Goal: Transaction & Acquisition: Purchase product/service

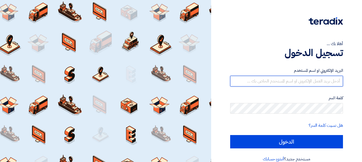
type input "rabicoadel@hotmail.com"
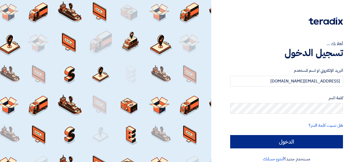
drag, startPoint x: 0, startPoint y: 0, endPoint x: 300, endPoint y: 147, distance: 334.3
click at [300, 149] on div "البريد الإلكتروني او اسم المستخدم rabicoadel@hotmail.com كلمة السر هل نسيت كلمة…" at bounding box center [286, 108] width 113 height 96
click at [300, 147] on input "الدخول" at bounding box center [286, 141] width 113 height 13
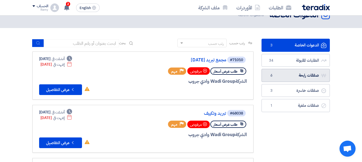
scroll to position [27, 0]
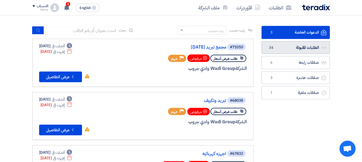
click at [307, 43] on link "الطلبات المقبولة الطلبات المقبولة 34" at bounding box center [295, 47] width 68 height 13
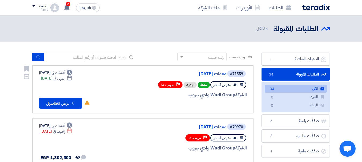
click at [229, 84] on span "طلب عرض أسعار" at bounding box center [225, 85] width 24 height 5
click at [228, 87] on span "طلب عرض أسعار" at bounding box center [225, 85] width 24 height 5
click at [57, 105] on button "Check details عرض التفاصيل" at bounding box center [60, 103] width 43 height 11
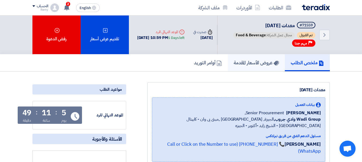
click at [256, 66] on h5 "عروض الأسعار المقدمة" at bounding box center [255, 63] width 45 height 6
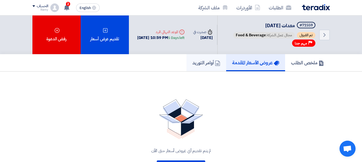
click at [204, 66] on h5 "أوامر التوريد" at bounding box center [206, 63] width 28 height 6
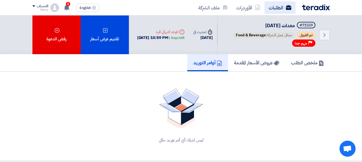
click at [278, 6] on link "الطلبات" at bounding box center [279, 7] width 31 height 13
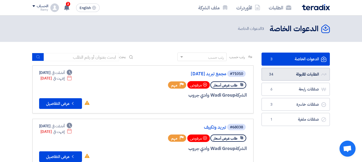
click at [305, 78] on link "الطلبات المقبولة الطلبات المقبولة 34" at bounding box center [295, 74] width 68 height 13
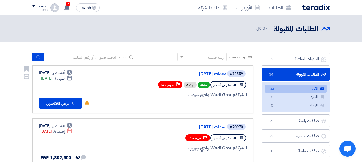
click at [219, 86] on span "طلب عرض أسعار" at bounding box center [225, 85] width 24 height 5
drag, startPoint x: 220, startPoint y: 86, endPoint x: 222, endPoint y: 86, distance: 2.7
click at [221, 86] on span "طلب عرض أسعار" at bounding box center [225, 85] width 24 height 5
click at [238, 83] on div "طلب عرض أسعار" at bounding box center [228, 84] width 36 height 7
click at [204, 83] on span "نشط" at bounding box center [203, 85] width 12 height 6
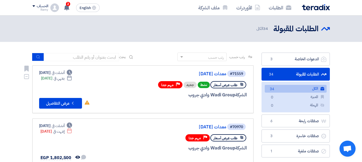
click at [204, 83] on span "نشط" at bounding box center [203, 85] width 12 height 6
click at [172, 84] on span "مهم جدا" at bounding box center [167, 85] width 12 height 5
click at [67, 69] on link "#71559 معدات سبتمبر 2025 طلب عرض أسعار نشط جديد Priority مهم جدا الشركة Wadi Gr…" at bounding box center [142, 90] width 221 height 48
click at [60, 71] on div "Deadline أنشئت في Sep 24, 2025" at bounding box center [55, 73] width 33 height 6
click at [56, 79] on div "Deadline ينتهي في Sep 30, 2025" at bounding box center [56, 79] width 31 height 6
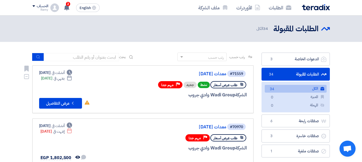
click at [87, 78] on div "Deadline أنشئت في Sep 24, 2025 Deadline ينتهي في Sep 30, 2025 لم تقم بأي نشاط ف…" at bounding box center [64, 89] width 51 height 39
click at [208, 97] on div "الشركة Wadi Group وادي جروب" at bounding box center [182, 95] width 129 height 7
drag, startPoint x: 208, startPoint y: 97, endPoint x: 85, endPoint y: 97, distance: 122.3
click at [202, 97] on div "الشركة Wadi Group وادي جروب" at bounding box center [182, 95] width 129 height 7
click at [74, 101] on icon "Check details" at bounding box center [72, 103] width 5 height 5
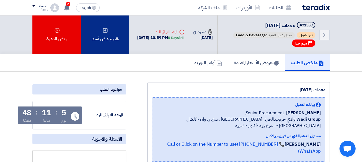
click at [107, 39] on div "تقديم عرض أسعار" at bounding box center [105, 35] width 48 height 39
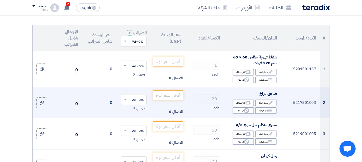
scroll to position [54, 0]
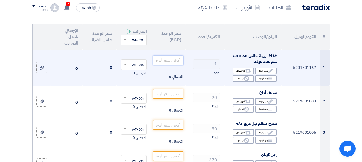
click at [167, 64] on input "number" at bounding box center [168, 61] width 30 height 10
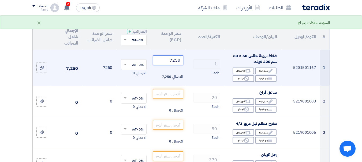
type input "7250"
click at [190, 59] on td "1 Each" at bounding box center [204, 68] width 39 height 36
click at [129, 77] on div "الاجمالي 0" at bounding box center [134, 73] width 26 height 6
click at [125, 66] on span at bounding box center [125, 65] width 3 height 2
click at [133, 86] on span "14% -VAT" at bounding box center [136, 84] width 14 height 5
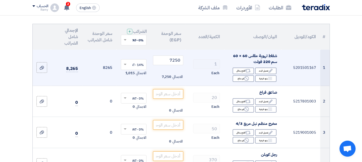
click at [105, 77] on td "8265" at bounding box center [99, 68] width 34 height 36
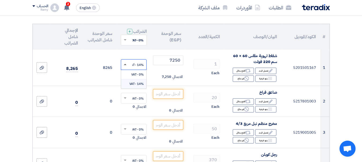
click at [124, 65] on span at bounding box center [125, 64] width 3 height 1
click at [132, 77] on span "0% -VAT" at bounding box center [137, 74] width 12 height 5
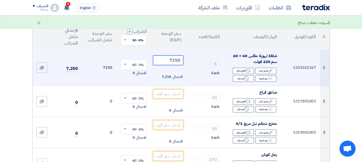
click at [169, 65] on input "7250" at bounding box center [168, 61] width 30 height 10
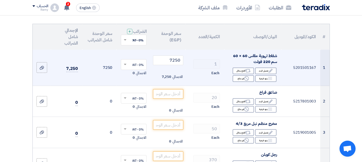
click at [190, 58] on td "1 Each" at bounding box center [204, 68] width 39 height 36
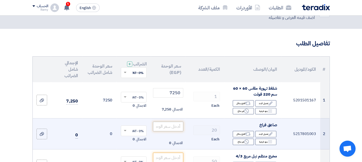
scroll to position [27, 0]
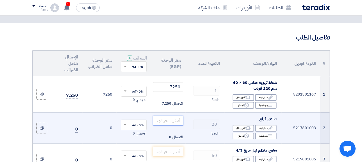
click at [168, 126] on input "number" at bounding box center [168, 121] width 30 height 10
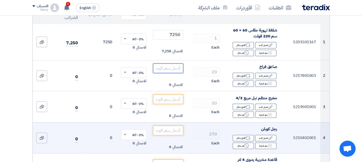
scroll to position [80, 0]
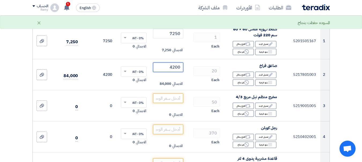
type input "4200"
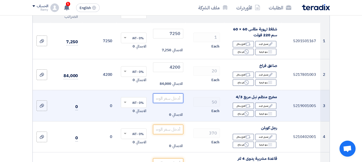
click at [169, 103] on input "number" at bounding box center [168, 99] width 30 height 10
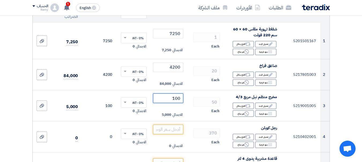
type input "100"
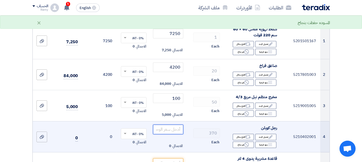
click at [173, 133] on input "number" at bounding box center [168, 130] width 30 height 10
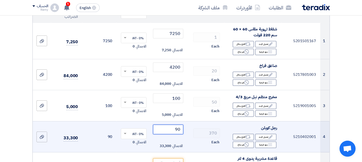
scroll to position [161, 0]
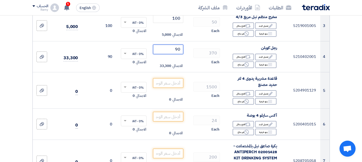
type input "90"
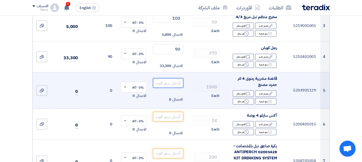
click at [177, 86] on input "number" at bounding box center [168, 83] width 30 height 10
click at [246, 104] on icon "Reject" at bounding box center [246, 101] width 5 height 5
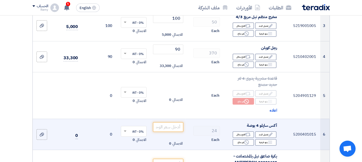
scroll to position [187, 0]
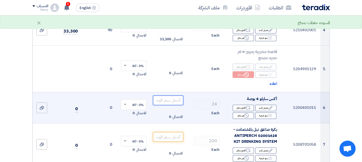
click at [172, 102] on input "number" at bounding box center [168, 101] width 30 height 10
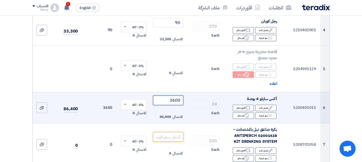
type input "3600"
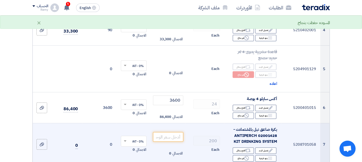
scroll to position [241, 0]
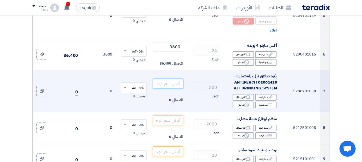
click at [173, 89] on input "number" at bounding box center [168, 84] width 30 height 10
type input "80"
drag, startPoint x: 190, startPoint y: 95, endPoint x: 187, endPoint y: 97, distance: 4.3
click at [188, 96] on td "200 Each" at bounding box center [204, 91] width 39 height 43
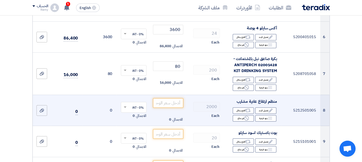
scroll to position [268, 0]
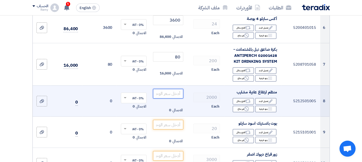
click at [171, 99] on input "number" at bounding box center [168, 94] width 30 height 10
click at [170, 98] on input "number" at bounding box center [168, 94] width 30 height 10
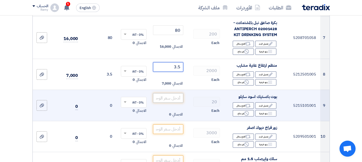
type input "3.5"
click at [176, 103] on input "number" at bounding box center [168, 98] width 30 height 10
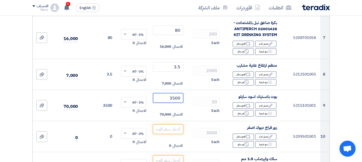
type input "3500"
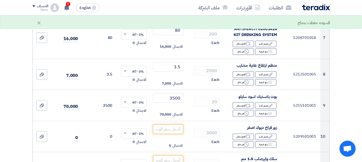
scroll to position [348, 0]
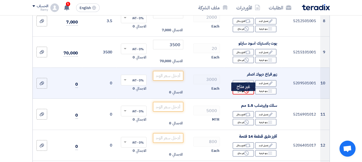
click at [245, 94] on icon "Reject" at bounding box center [246, 91] width 5 height 5
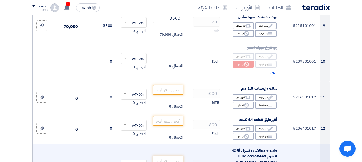
scroll to position [375, 0]
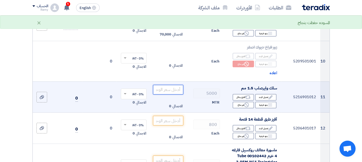
click at [169, 95] on input "number" at bounding box center [168, 90] width 30 height 10
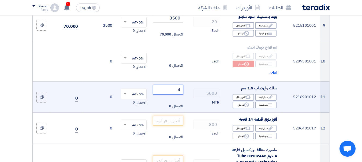
type input "4"
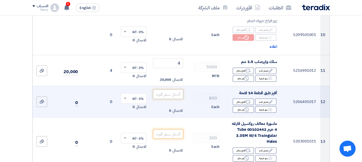
scroll to position [401, 0]
click at [173, 97] on input "number" at bounding box center [168, 94] width 30 height 10
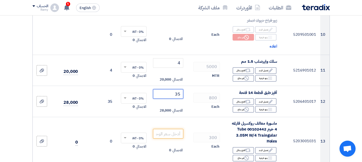
type input "35"
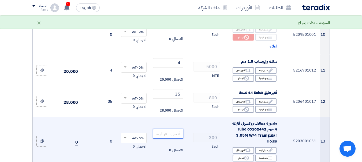
click at [164, 135] on input "number" at bounding box center [168, 134] width 30 height 10
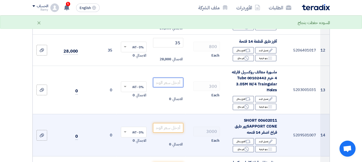
scroll to position [455, 0]
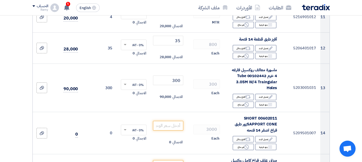
click at [18, 81] on section "تفاصيل الطلب # الكود/الموديل البيان/الوصف الكمية/العدد سعر الوحدة (EGP) الضرائب…" at bounding box center [181, 143] width 362 height 1097
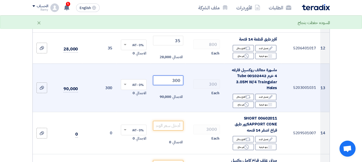
click at [172, 85] on input "300" at bounding box center [168, 81] width 30 height 10
type input "3"
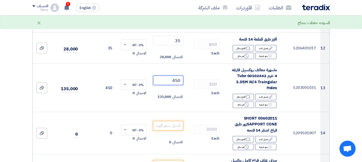
type input "450"
click at [0, 84] on section "تفاصيل الطلب # الكود/الموديل البيان/الوصف الكمية/العدد سعر الوحدة (EGP) الضرائب…" at bounding box center [181, 143] width 362 height 1097
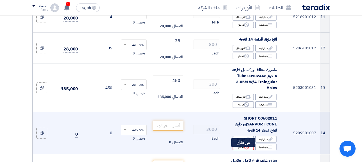
click at [237, 151] on div "Reject غير متاح" at bounding box center [242, 147] width 21 height 7
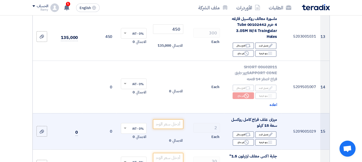
scroll to position [508, 0]
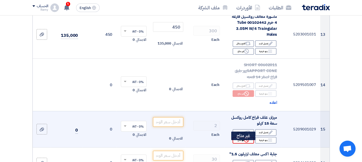
click at [245, 143] on use at bounding box center [246, 140] width 5 height 5
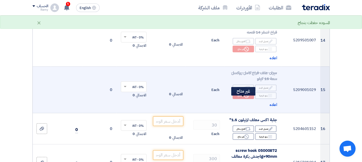
scroll to position [562, 0]
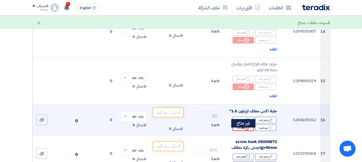
click at [248, 131] on icon "Reject" at bounding box center [246, 128] width 5 height 5
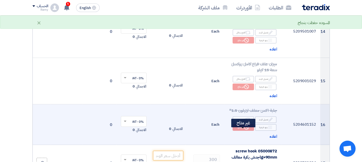
scroll to position [642, 0]
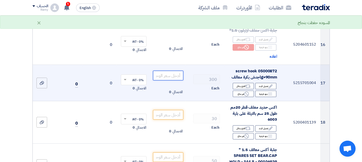
click at [167, 79] on input "number" at bounding box center [168, 76] width 30 height 10
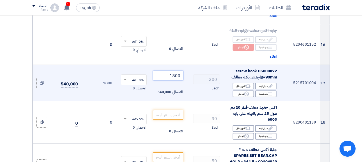
click at [172, 78] on input "1800" at bounding box center [168, 76] width 30 height 10
type input "6"
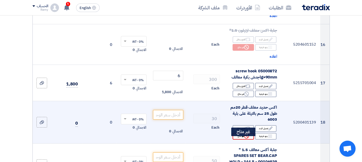
click at [241, 140] on div "Reject غير متاح" at bounding box center [242, 136] width 21 height 7
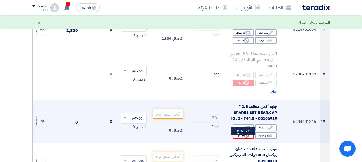
click at [246, 138] on icon "Reject" at bounding box center [246, 135] width 5 height 5
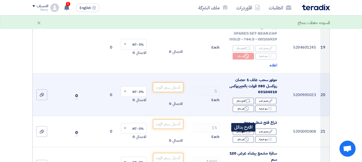
scroll to position [776, 0]
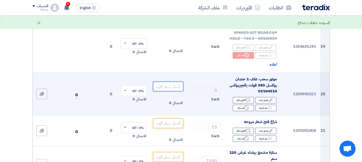
click at [167, 92] on input "number" at bounding box center [168, 87] width 30 height 10
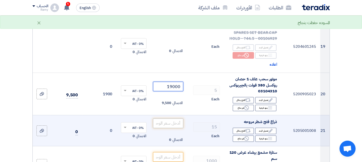
type input "19000"
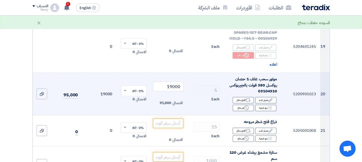
click at [203, 110] on td "5 Each" at bounding box center [204, 94] width 39 height 43
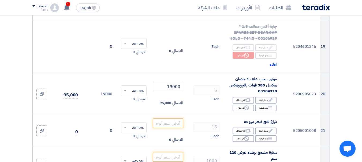
scroll to position [803, 0]
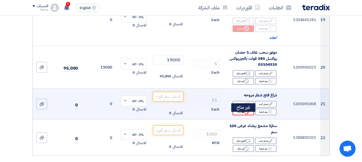
click at [247, 115] on use at bounding box center [246, 112] width 5 height 5
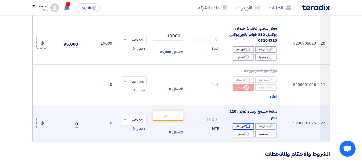
scroll to position [830, 0]
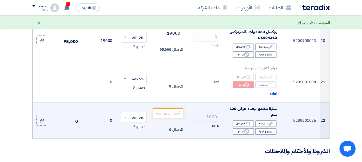
click at [168, 112] on td "الاجمالي 0" at bounding box center [168, 120] width 34 height 36
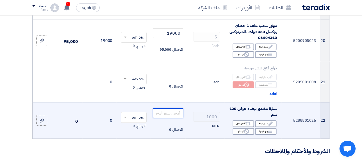
click at [168, 118] on input "number" at bounding box center [168, 114] width 30 height 10
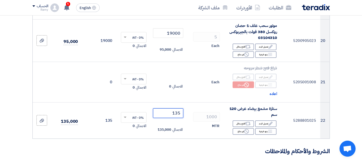
type input "135"
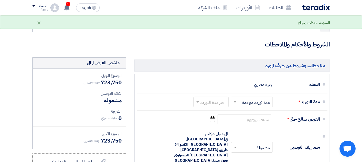
scroll to position [910, 0]
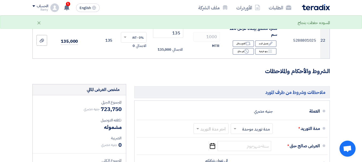
click at [172, 76] on h3 "الشروط والأحكام والملاحظات" at bounding box center [180, 71] width 297 height 8
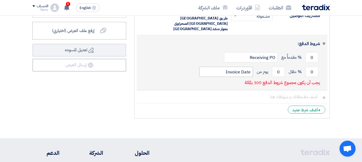
scroll to position [1070, 0]
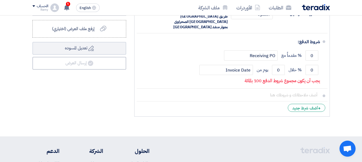
click at [109, 107] on div "ملخص العرض المالي المجموع الجزئي جنيه مصري 723,750 تكلفه التوصيل" at bounding box center [79, 22] width 102 height 196
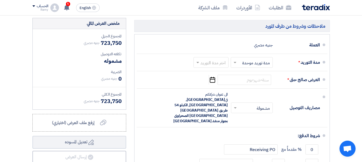
scroll to position [963, 0]
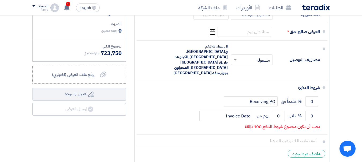
scroll to position [1017, 0]
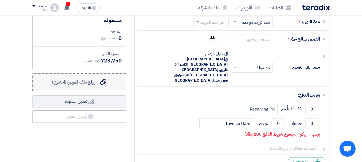
click at [99, 86] on div "إرفع ملف العرض (اختياري) إرفع ملف العرض (اختياري)" at bounding box center [79, 82] width 54 height 6
click at [0, 0] on input "إرفع ملف العرض (اختياري) إرفع ملف العرض (اختياري)" at bounding box center [0, 0] width 0 height 0
click at [68, 86] on span "إرفع ملف العرض (اختياري)" at bounding box center [73, 82] width 43 height 6
click at [0, 0] on input "إرفع ملف العرض (اختياري) إرفع ملف العرض (اختياري)" at bounding box center [0, 0] width 0 height 0
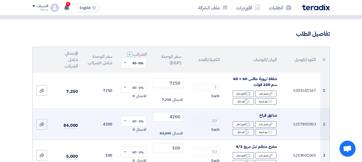
scroll to position [0, 0]
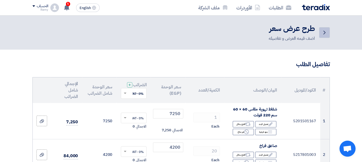
click at [321, 35] on icon "Back" at bounding box center [324, 32] width 6 height 6
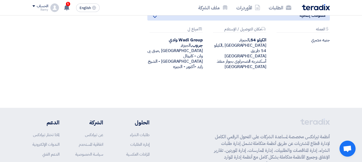
scroll to position [616, 0]
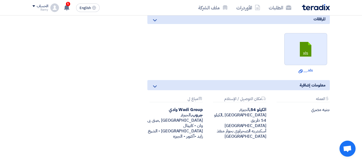
click at [306, 53] on link at bounding box center [305, 49] width 43 height 32
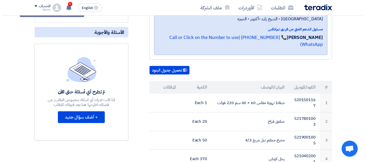
scroll to position [0, 0]
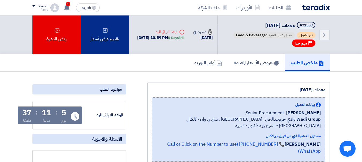
click at [98, 46] on div "تقديم عرض أسعار" at bounding box center [105, 35] width 48 height 39
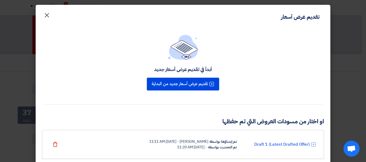
click at [50, 16] on span "×" at bounding box center [47, 15] width 6 height 16
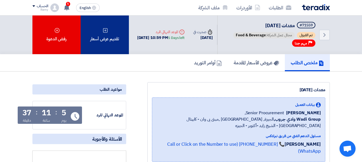
click at [104, 41] on div "تقديم عرض أسعار" at bounding box center [105, 35] width 48 height 39
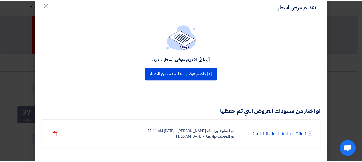
scroll to position [15, 0]
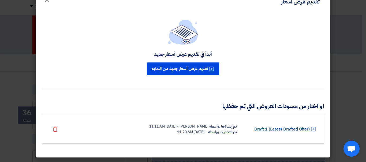
click at [272, 129] on link "Draft 1 (Latest Drafted Offer)" at bounding box center [281, 129] width 55 height 6
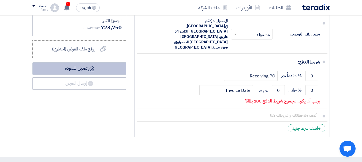
scroll to position [1017, 0]
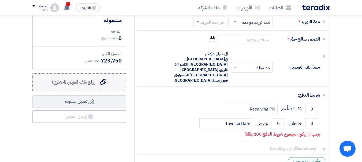
click at [89, 86] on span "إرفع ملف العرض (اختياري)" at bounding box center [73, 82] width 43 height 6
click at [0, 0] on input "إرفع ملف العرض (اختياري) إرفع ملف العرض (اختياري)" at bounding box center [0, 0] width 0 height 0
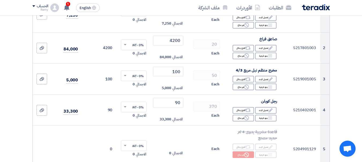
scroll to position [0, 0]
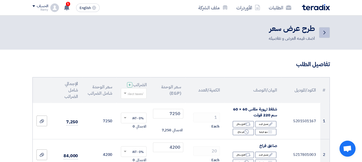
click at [325, 33] on icon "Back" at bounding box center [324, 32] width 6 height 6
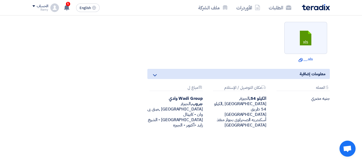
scroll to position [617, 0]
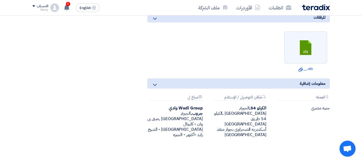
click at [314, 116] on div "Attachments العمله جنيه مصري" at bounding box center [301, 116] width 63 height 43
click at [318, 111] on div "جنيه مصري" at bounding box center [301, 108] width 55 height 5
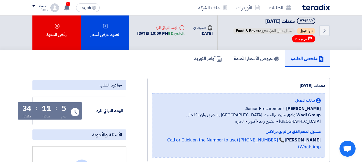
scroll to position [0, 0]
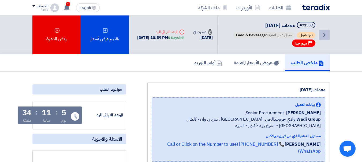
click at [324, 38] on icon "Back" at bounding box center [324, 35] width 6 height 6
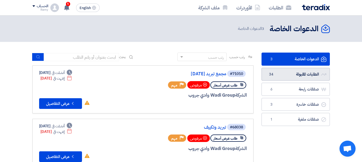
click at [299, 78] on link "الطلبات المقبولة الطلبات المقبولة 34" at bounding box center [295, 74] width 68 height 13
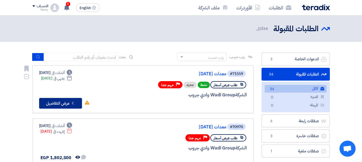
click at [54, 106] on button "Check details عرض التفاصيل" at bounding box center [60, 103] width 43 height 11
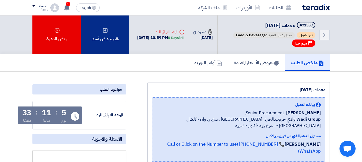
click at [97, 48] on div "تقديم عرض أسعار" at bounding box center [105, 35] width 48 height 39
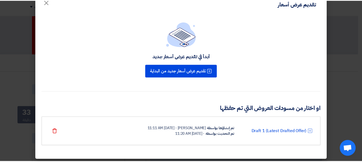
scroll to position [15, 0]
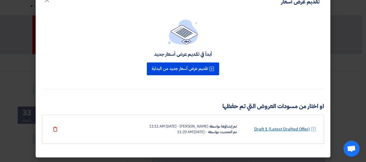
click at [263, 131] on link "Draft 1 (Latest Drafted Offer)" at bounding box center [281, 129] width 55 height 6
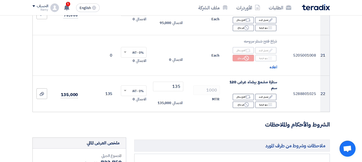
scroll to position [1017, 0]
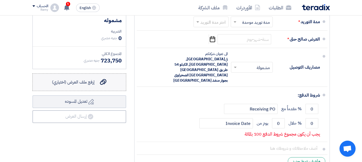
click at [86, 91] on label "إرفع ملف العرض (اختياري) إرفع ملف العرض (اختياري)" at bounding box center [79, 83] width 94 height 18
click at [0, 0] on input "إرفع ملف العرض (اختياري) إرفع ملف العرض (اختياري)" at bounding box center [0, 0] width 0 height 0
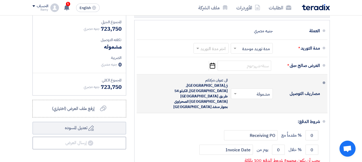
scroll to position [963, 0]
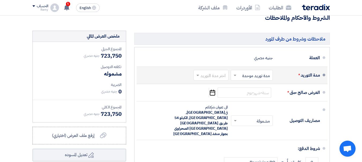
click at [252, 78] on input "text" at bounding box center [250, 76] width 39 height 8
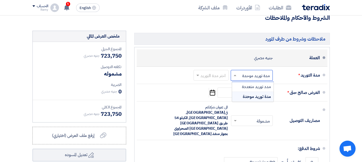
click at [238, 63] on div "العملة جنيه مصري" at bounding box center [230, 58] width 179 height 13
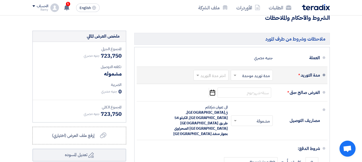
click at [255, 78] on input "text" at bounding box center [250, 76] width 39 height 8
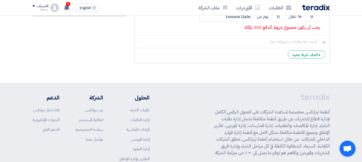
scroll to position [990, 0]
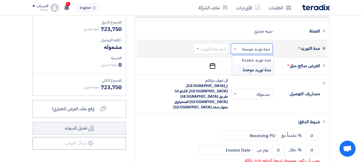
click at [258, 73] on span "مدة توريد موحدة" at bounding box center [256, 70] width 28 height 6
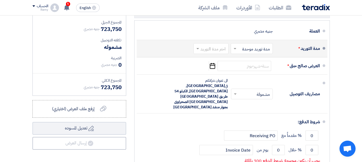
click at [216, 53] on input "text" at bounding box center [209, 49] width 32 height 8
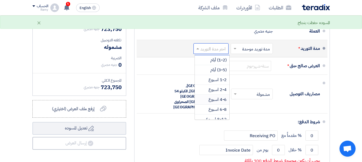
click at [222, 103] on span "4-6 اسبوع" at bounding box center [217, 100] width 18 height 6
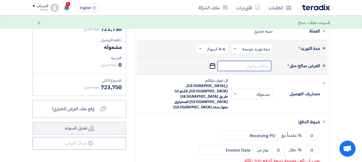
click at [242, 68] on input at bounding box center [244, 66] width 54 height 10
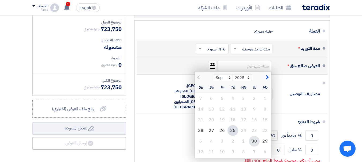
click at [254, 146] on div "30" at bounding box center [254, 141] width 11 height 11
type input "9/30/2025"
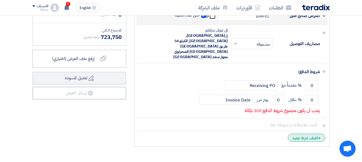
scroll to position [1044, 0]
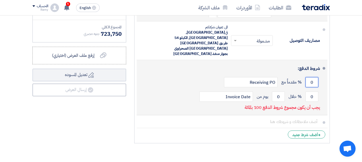
click at [309, 77] on input "0" at bounding box center [311, 82] width 13 height 10
click at [311, 77] on input "0" at bounding box center [311, 82] width 13 height 10
click at [312, 77] on input "0" at bounding box center [311, 82] width 13 height 10
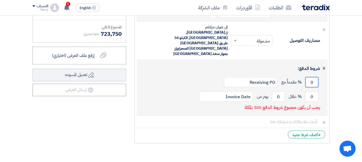
click at [310, 77] on input "0" at bounding box center [311, 82] width 13 height 10
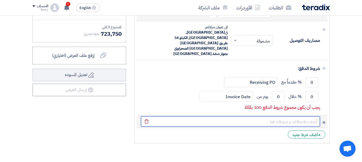
click at [249, 117] on input "text" at bounding box center [230, 122] width 179 height 10
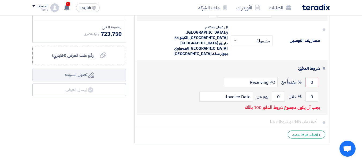
click at [274, 104] on div "يجب أن يكون مجموع شروط الدفع 100 بالمائة" at bounding box center [281, 108] width 75 height 9
click at [246, 105] on p "يجب أن يكون مجموع شروط الدفع 100 بالمائة" at bounding box center [281, 107] width 75 height 5
click at [311, 77] on input "0" at bounding box center [311, 82] width 13 height 10
drag, startPoint x: 311, startPoint y: 73, endPoint x: 307, endPoint y: 71, distance: 4.7
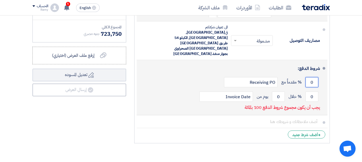
click at [307, 77] on input "0" at bounding box center [311, 82] width 13 height 10
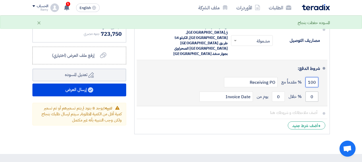
type input "100"
click at [311, 92] on input "0" at bounding box center [311, 97] width 13 height 10
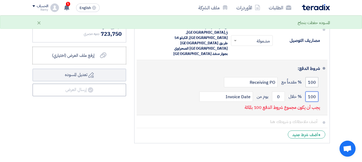
type input "100"
click at [312, 77] on input "100" at bounding box center [311, 82] width 13 height 10
type input "0"
click at [279, 92] on input "0" at bounding box center [278, 97] width 13 height 10
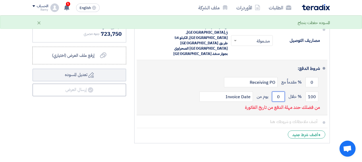
click at [279, 92] on input "0" at bounding box center [278, 97] width 13 height 10
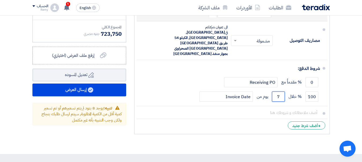
type input "7"
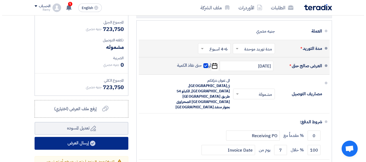
scroll to position [1017, 0]
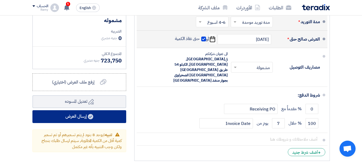
click at [92, 120] on use at bounding box center [90, 116] width 5 height 5
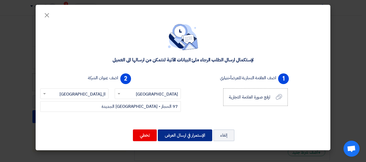
click at [164, 130] on button "الإستمرار في ارسال العرض" at bounding box center [185, 136] width 54 height 12
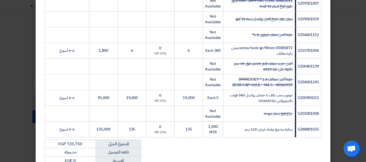
scroll to position [408, 0]
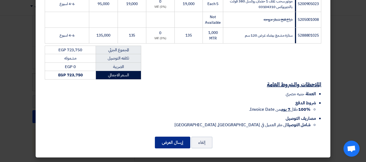
click at [168, 141] on button "إرسال العرض" at bounding box center [172, 143] width 35 height 12
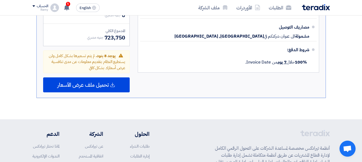
scroll to position [763, 0]
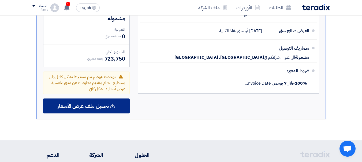
click at [105, 109] on span "تحميل ملف عرض الأسعار" at bounding box center [82, 106] width 51 height 5
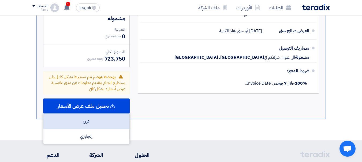
click at [108, 128] on div "عربي" at bounding box center [86, 121] width 86 height 15
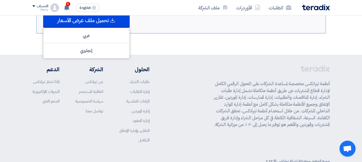
scroll to position [870, 0]
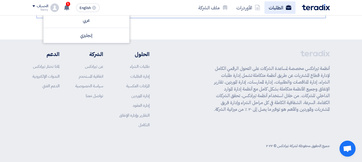
click at [284, 6] on link "الطلبات" at bounding box center [279, 7] width 31 height 13
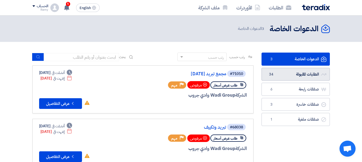
click at [293, 71] on link "الطلبات المقبولة الطلبات المقبولة 34" at bounding box center [295, 74] width 68 height 13
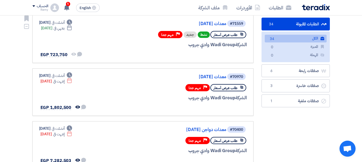
scroll to position [54, 0]
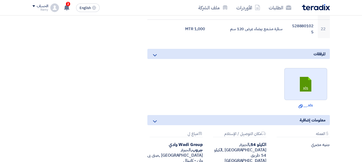
click at [310, 80] on link at bounding box center [305, 85] width 43 height 32
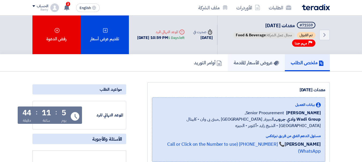
click at [246, 66] on h5 "عروض الأسعار المقدمة" at bounding box center [255, 63] width 45 height 6
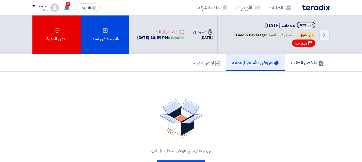
click at [302, 38] on span "تم القبول" at bounding box center [306, 35] width 18 height 6
click at [306, 34] on span "تم القبول" at bounding box center [306, 35] width 18 height 6
click at [323, 37] on use at bounding box center [324, 35] width 2 height 4
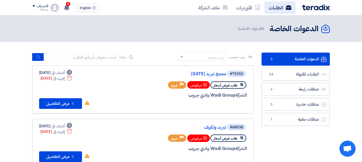
click at [277, 8] on link "الطلبات" at bounding box center [279, 7] width 31 height 13
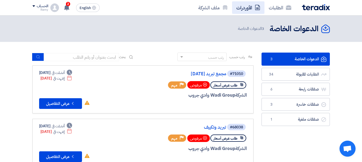
click at [247, 7] on link "الأوردرات" at bounding box center [248, 7] width 32 height 13
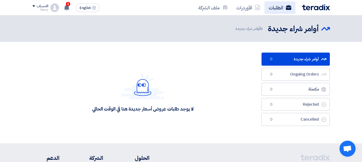
click at [282, 7] on link "الطلبات" at bounding box center [279, 7] width 31 height 13
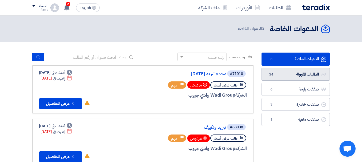
click at [301, 75] on link "الطلبات المقبولة الطلبات المقبولة 34" at bounding box center [295, 74] width 68 height 13
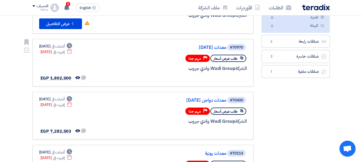
scroll to position [80, 0]
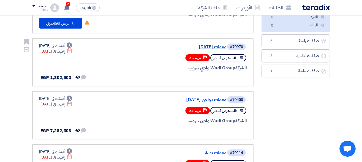
click at [214, 46] on link "معدات [DATE]" at bounding box center [172, 47] width 107 height 5
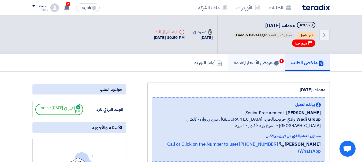
click at [260, 61] on h5 "عروض الأسعار المقدمة 1" at bounding box center [255, 63] width 45 height 6
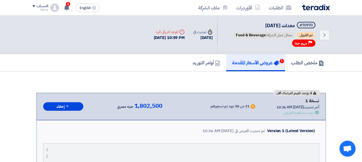
click at [128, 111] on div "لا يوجد تقييم لعرضك الان نسخة 1 أخر تحديث [DATE] 10:36 AM Offer is Seen تمت مشا…" at bounding box center [181, 107] width 276 height 18
click at [129, 107] on div "جنيه مصري 1,802,500" at bounding box center [139, 106] width 45 height 7
click at [278, 102] on div "نسخة 1" at bounding box center [297, 101] width 43 height 7
click at [297, 113] on div "تمت مشاهدة العرض" at bounding box center [298, 113] width 30 height 6
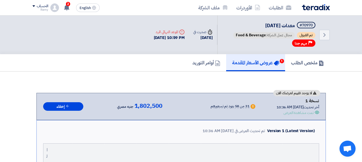
drag, startPoint x: 281, startPoint y: 114, endPoint x: 240, endPoint y: 107, distance: 41.6
click at [280, 114] on div "Offer is Seen تمت مشاهدة العرض" at bounding box center [297, 113] width 43 height 6
click at [228, 105] on div "31 من 58 بنود تم تسعيرهم" at bounding box center [229, 107] width 39 height 4
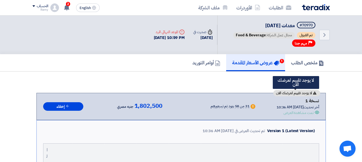
click at [287, 92] on span "لا يوجد تقييم لعرضك الان" at bounding box center [294, 94] width 36 height 4
click at [288, 92] on span "لا يوجد تقييم لعرضك الان" at bounding box center [294, 94] width 36 height 4
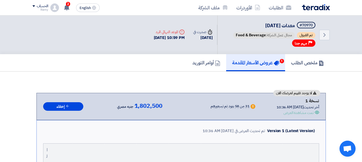
click at [197, 137] on div "Version 1 (Latest Version) تم تحديث العرض في [DATE] 10:36 AM" at bounding box center [181, 131] width 276 height 13
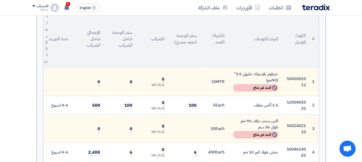
scroll to position [161, 0]
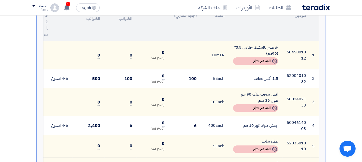
click at [239, 79] on div "1.5 أكس معلف" at bounding box center [255, 79] width 45 height 6
click at [261, 62] on div "Not Available البند غير متاح" at bounding box center [255, 61] width 45 height 7
click at [256, 70] on td "1.5 أكس معلف" at bounding box center [256, 79] width 54 height 19
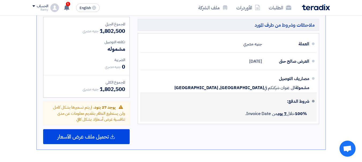
scroll to position [1601, 0]
